Goal: Navigation & Orientation: Find specific page/section

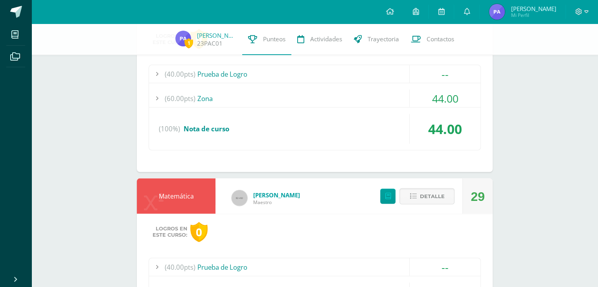
scroll to position [1564, 0]
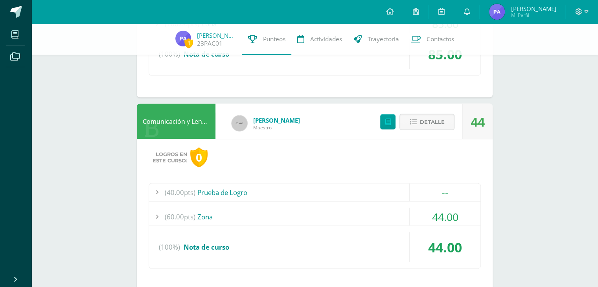
click at [505, 12] on img at bounding box center [497, 12] width 16 height 16
click at [470, 11] on icon at bounding box center [467, 11] width 6 height 7
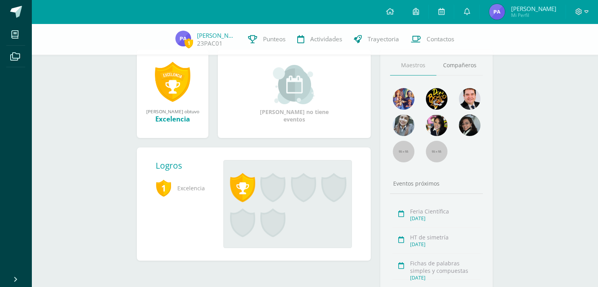
scroll to position [118, 0]
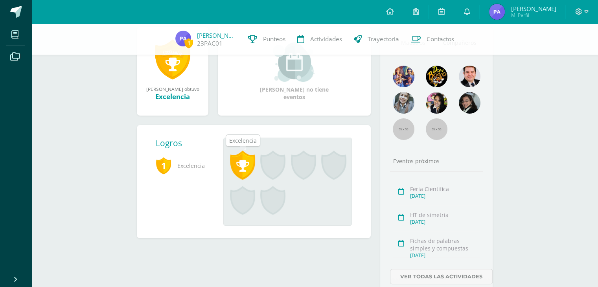
click at [244, 159] on span at bounding box center [242, 165] width 25 height 29
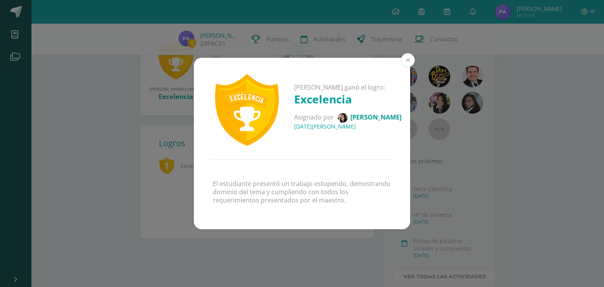
click at [407, 62] on button at bounding box center [408, 60] width 14 height 14
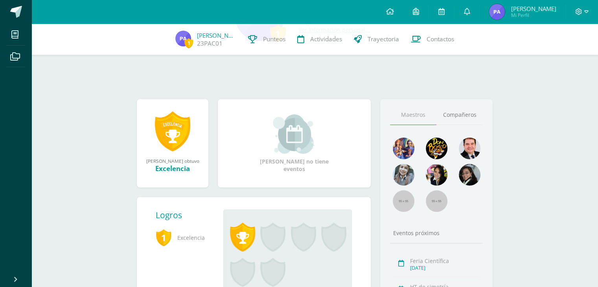
scroll to position [36, 0]
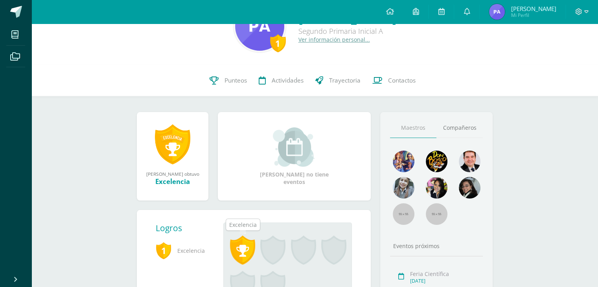
click at [242, 256] on span at bounding box center [242, 250] width 25 height 29
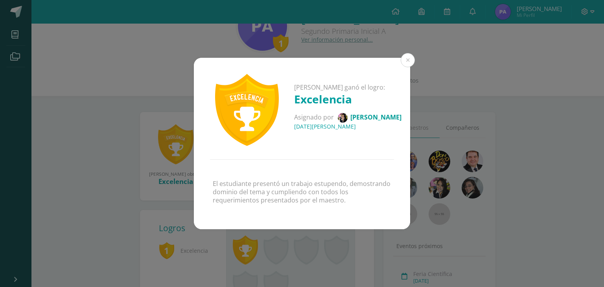
click at [348, 115] on img at bounding box center [343, 118] width 10 height 10
click at [413, 62] on button at bounding box center [408, 60] width 14 height 14
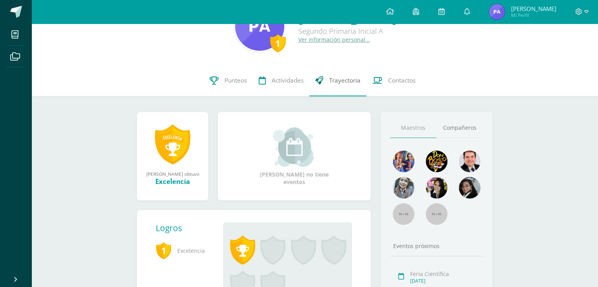
click at [345, 85] on link "Trayectoria" at bounding box center [337, 80] width 57 height 31
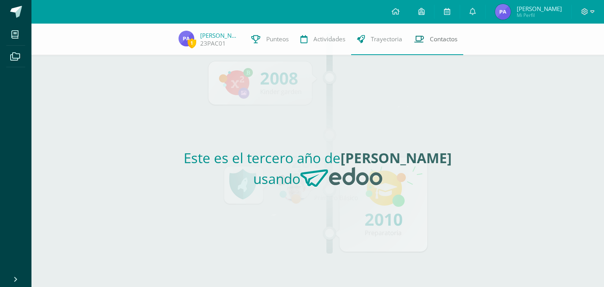
click at [445, 41] on span "Contactos" at bounding box center [444, 39] width 28 height 8
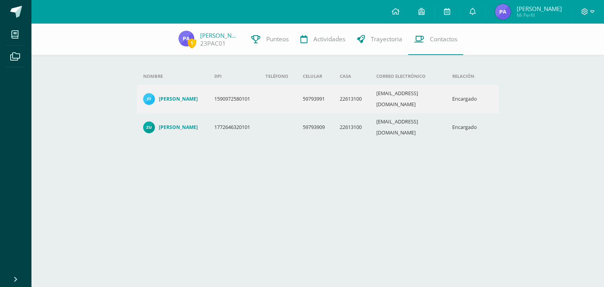
click at [180, 96] on h4 "Johann Gilberto Avila Carrera" at bounding box center [178, 99] width 39 height 6
click at [181, 124] on h4 "Zuly Janeth Coro Paredes" at bounding box center [178, 127] width 39 height 6
click at [184, 96] on h4 "Johann Gilberto Avila Carrera" at bounding box center [178, 99] width 39 height 6
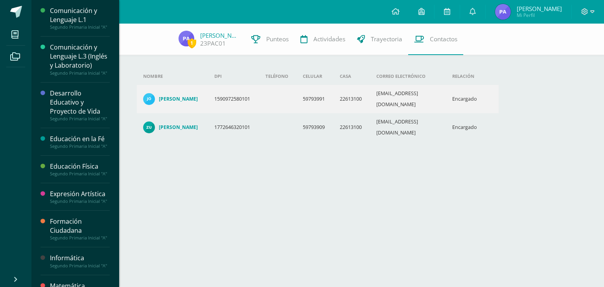
click at [83, 19] on div "Comunicación y Lenguaje L.1" at bounding box center [80, 15] width 60 height 18
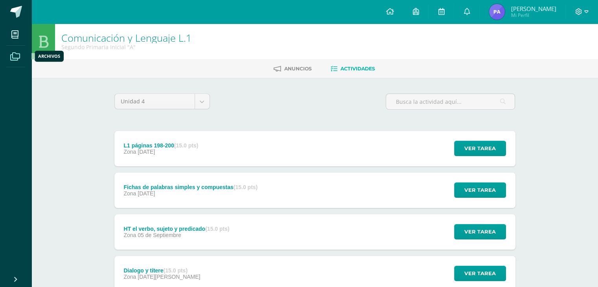
click at [17, 58] on icon at bounding box center [15, 57] width 10 height 8
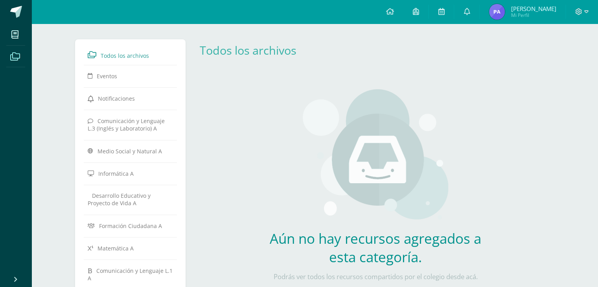
click at [120, 57] on span "Todos los archivos" at bounding box center [125, 55] width 48 height 7
click at [17, 9] on span at bounding box center [16, 12] width 12 height 12
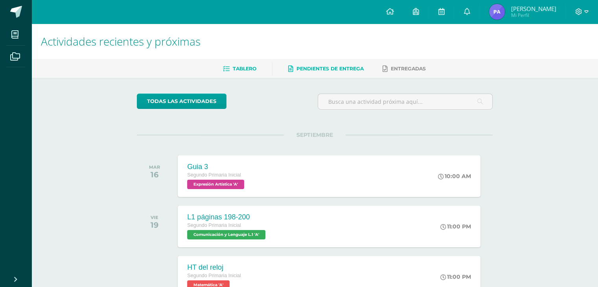
click at [329, 71] on span "Pendientes de entrega" at bounding box center [330, 69] width 67 height 6
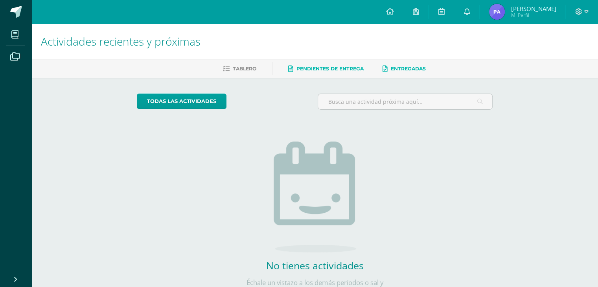
click at [405, 71] on span "Entregadas" at bounding box center [408, 69] width 35 height 6
click at [238, 68] on span "Tablero" at bounding box center [245, 69] width 24 height 6
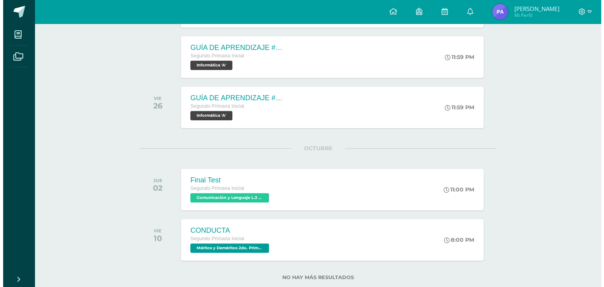
scroll to position [652, 0]
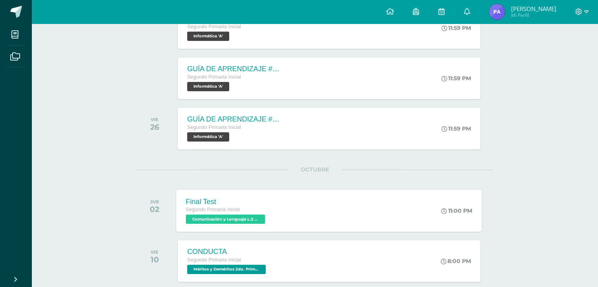
click at [218, 219] on span "Comunicación y Lenguaje L.3 (Inglés y Laboratorio) 'A'" at bounding box center [225, 218] width 79 height 9
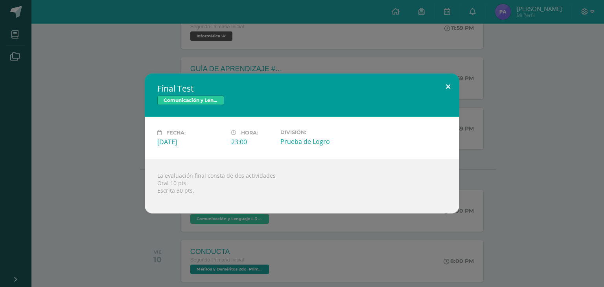
click at [447, 87] on button at bounding box center [448, 87] width 22 height 27
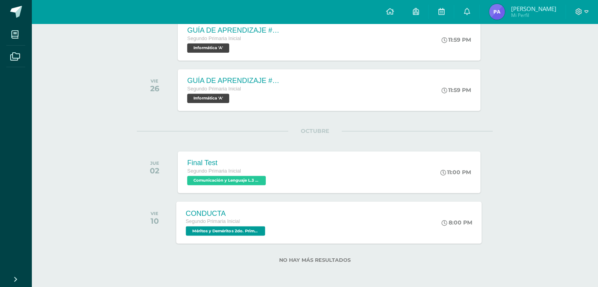
scroll to position [691, 0]
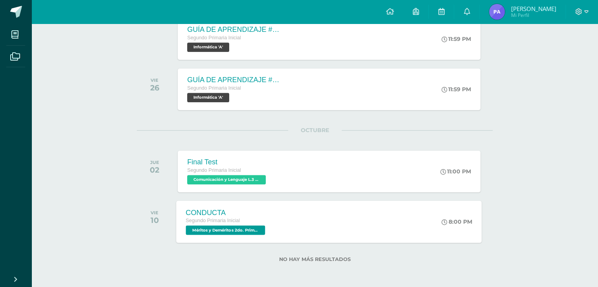
click at [219, 230] on span "Méritos y Deméritos 2do. Primaria ¨A¨ 'A'" at bounding box center [225, 229] width 79 height 9
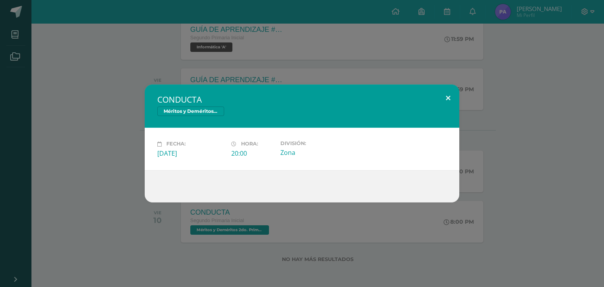
click at [449, 98] on button at bounding box center [448, 98] width 22 height 27
